Goal: Task Accomplishment & Management: Use online tool/utility

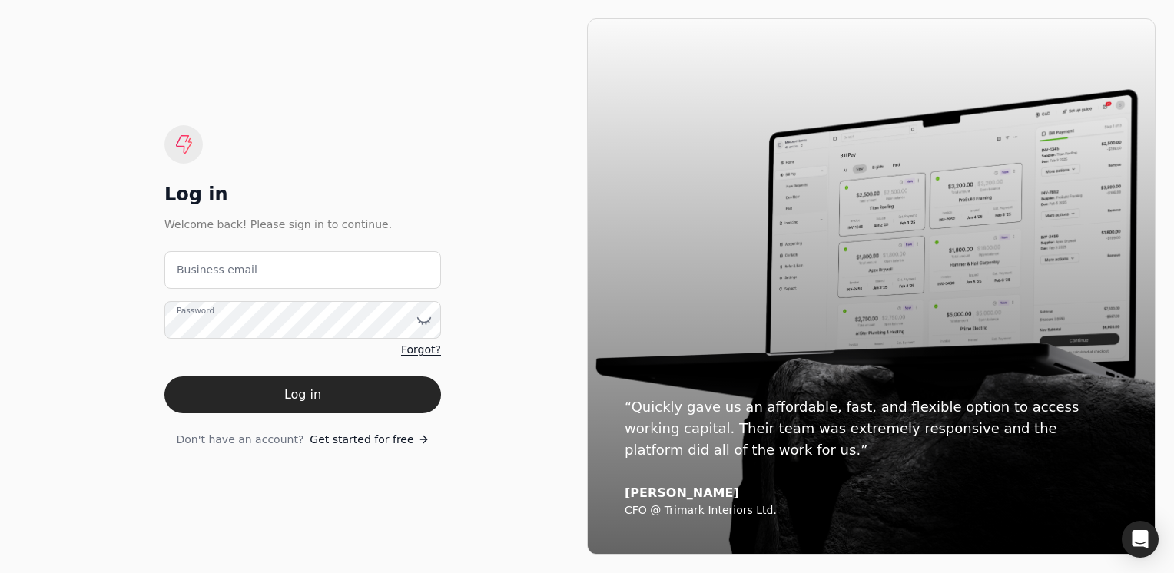
click at [203, 274] on label "Business email" at bounding box center [217, 270] width 81 height 16
click at [203, 274] on email "Business email" at bounding box center [302, 270] width 277 height 38
type email "R"
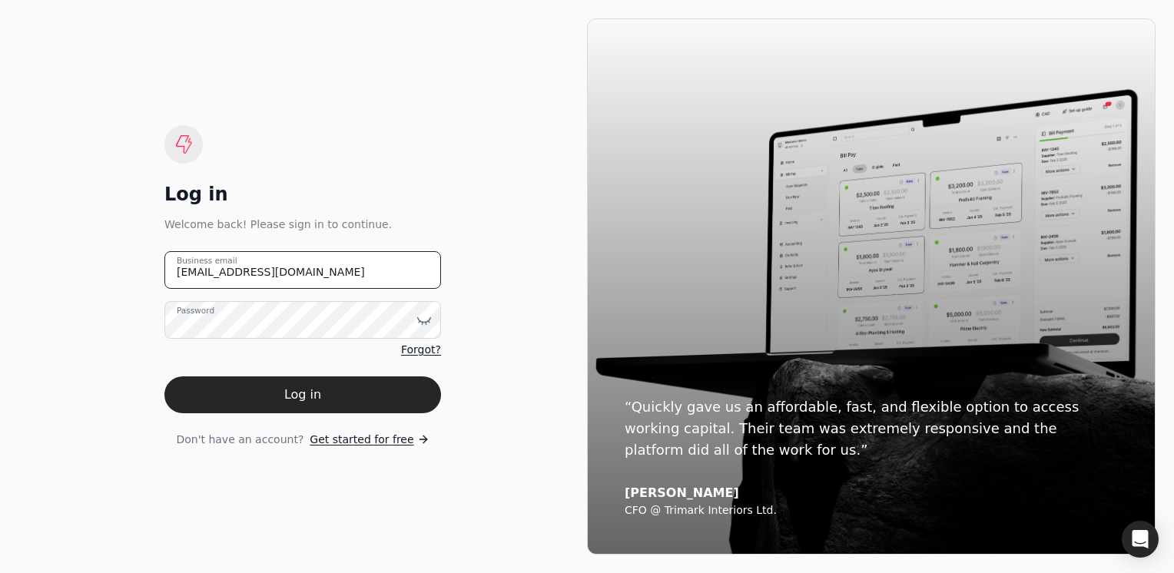
type email "[EMAIL_ADDRESS][DOMAIN_NAME]"
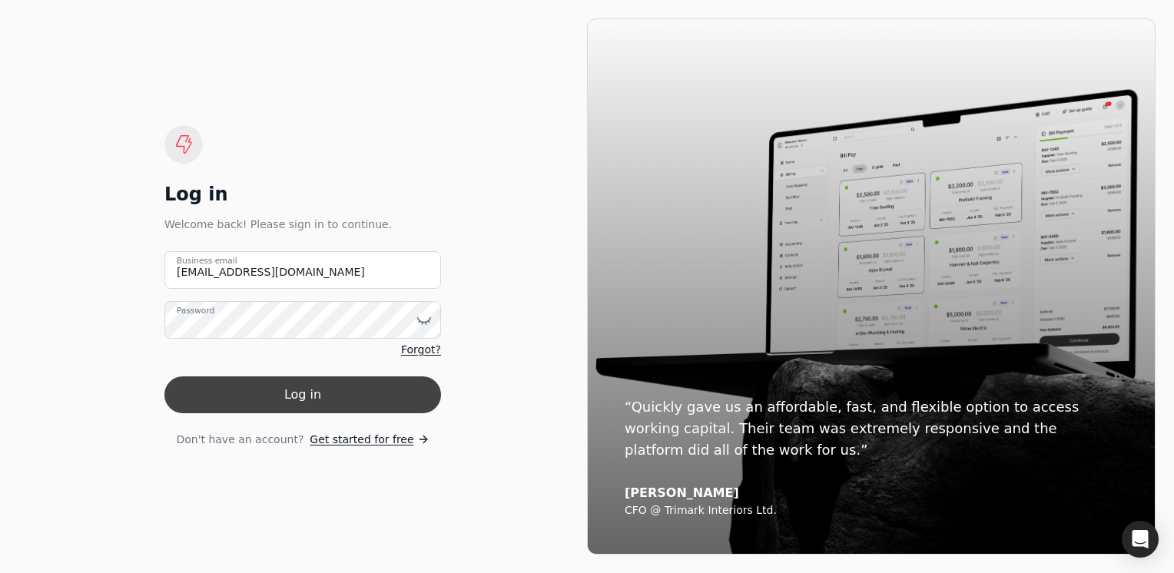
click at [304, 389] on button "Log in" at bounding box center [302, 395] width 277 height 37
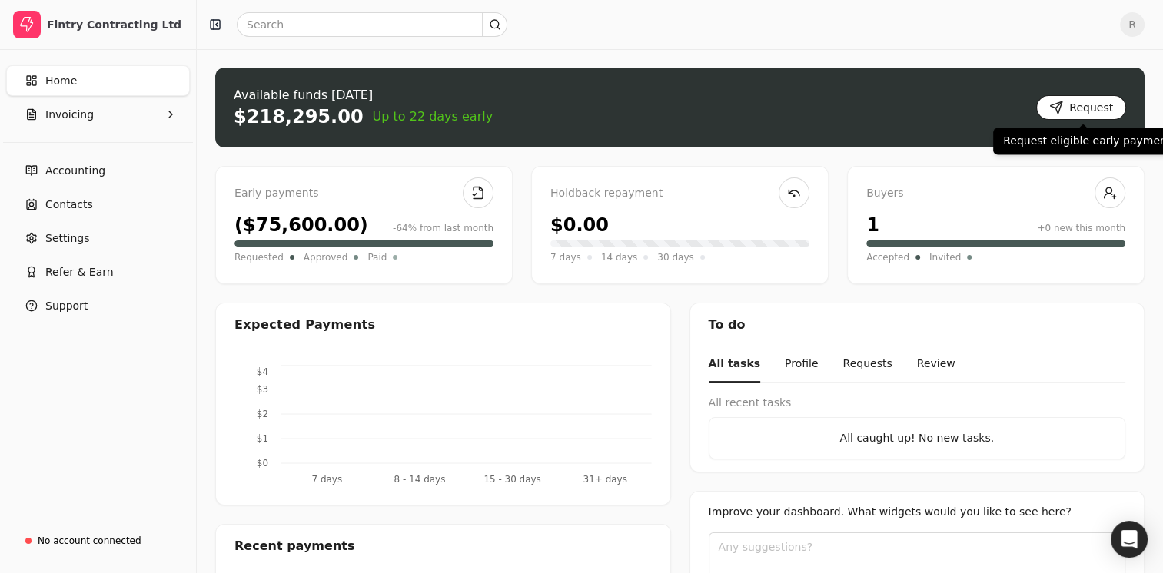
click at [1086, 103] on button "Request" at bounding box center [1081, 107] width 90 height 25
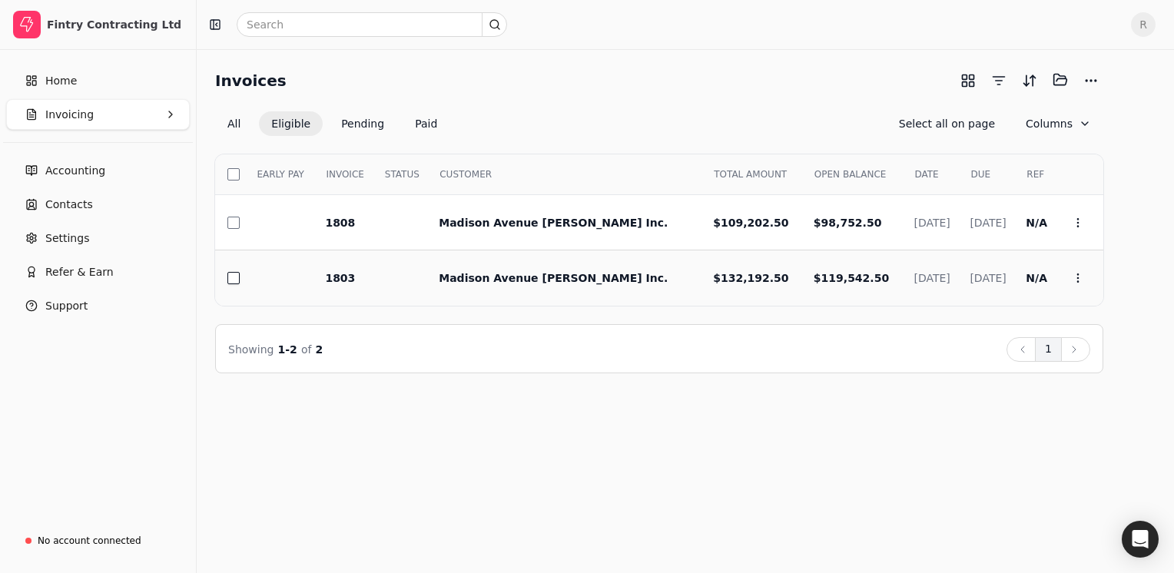
click at [234, 279] on button "button" at bounding box center [233, 278] width 12 height 12
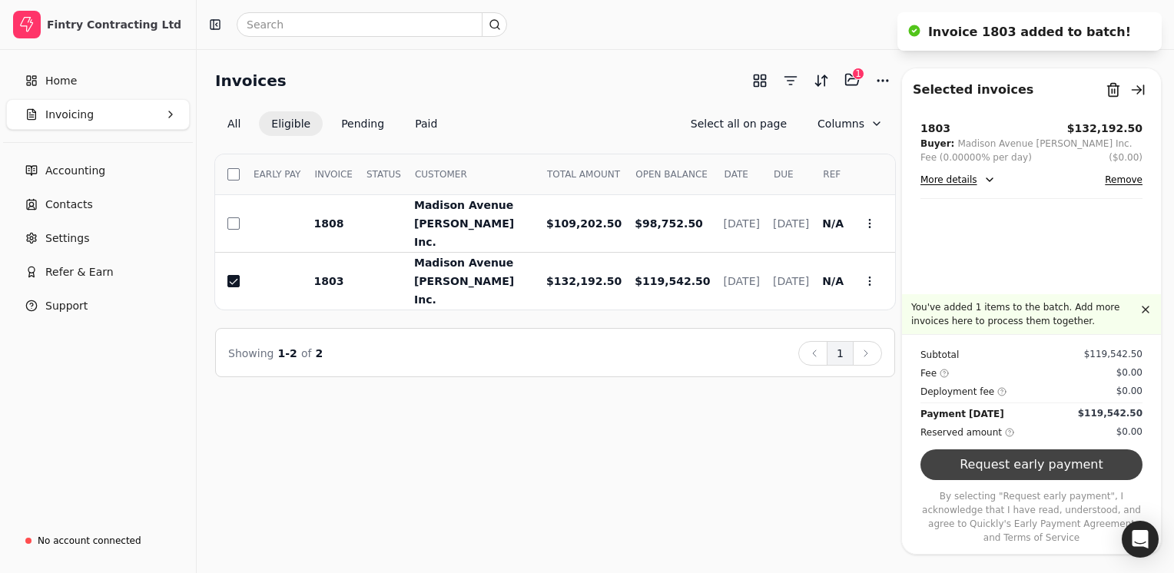
click at [1036, 480] on button "Request early payment" at bounding box center [1032, 465] width 222 height 31
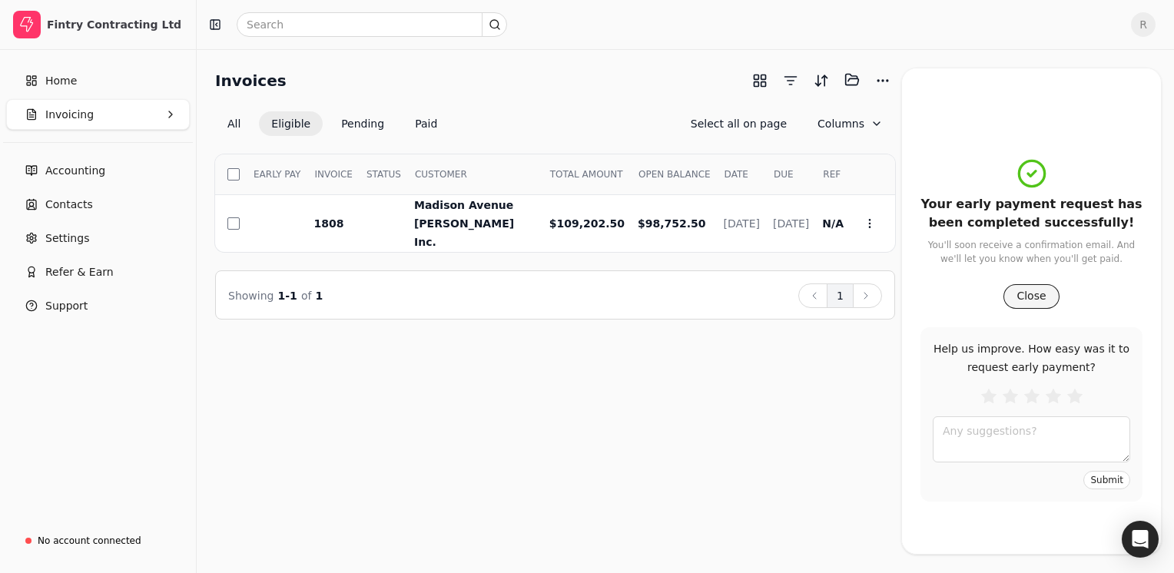
click at [1025, 303] on button "Close" at bounding box center [1031, 296] width 55 height 25
